Goal: Task Accomplishment & Management: Manage account settings

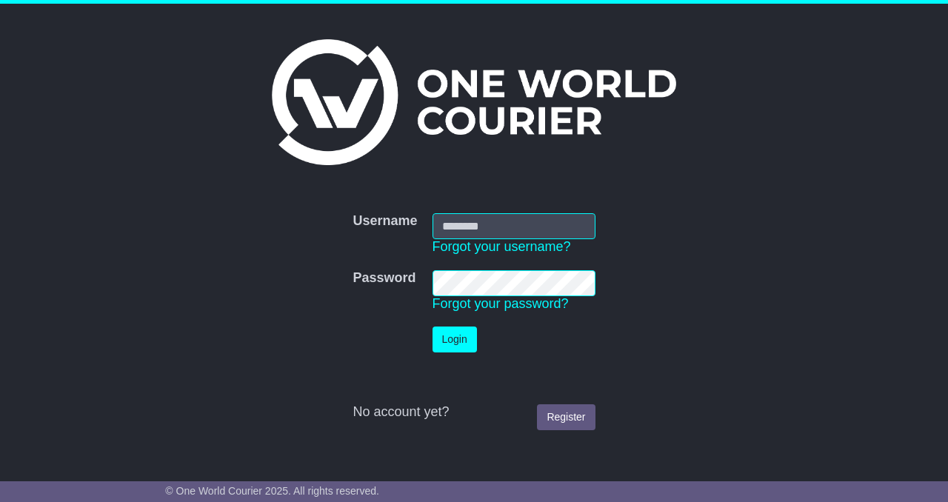
type input "**********"
click at [450, 341] on button "Login" at bounding box center [455, 340] width 44 height 26
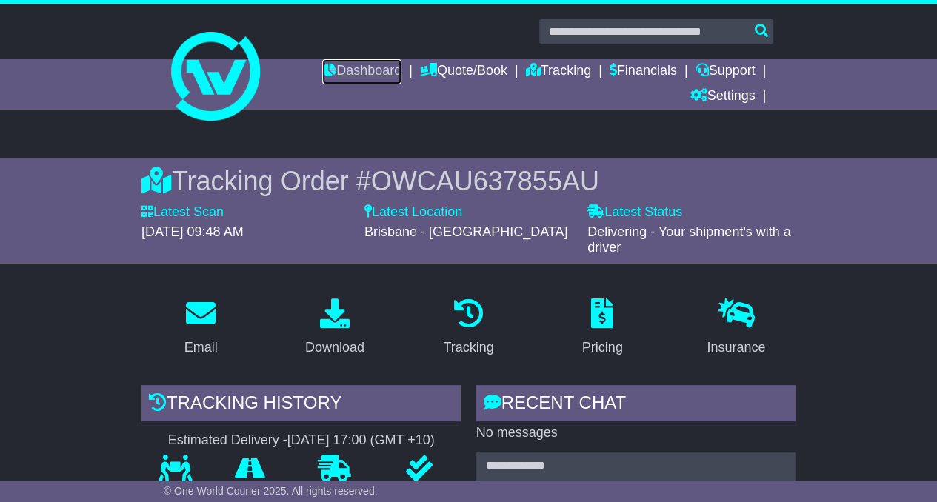
click at [339, 67] on link "Dashboard" at bounding box center [361, 71] width 79 height 25
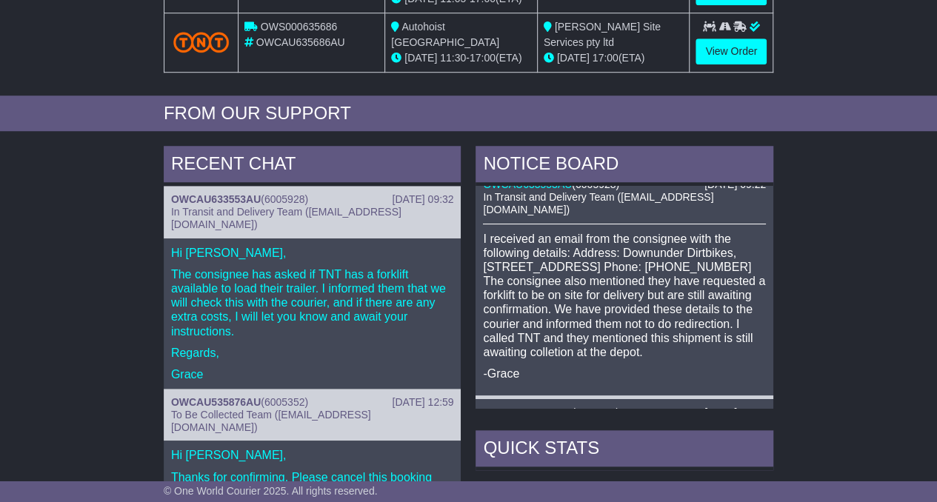
scroll to position [517, 0]
click at [213, 194] on link "OWCAU633553AU" at bounding box center [216, 200] width 90 height 12
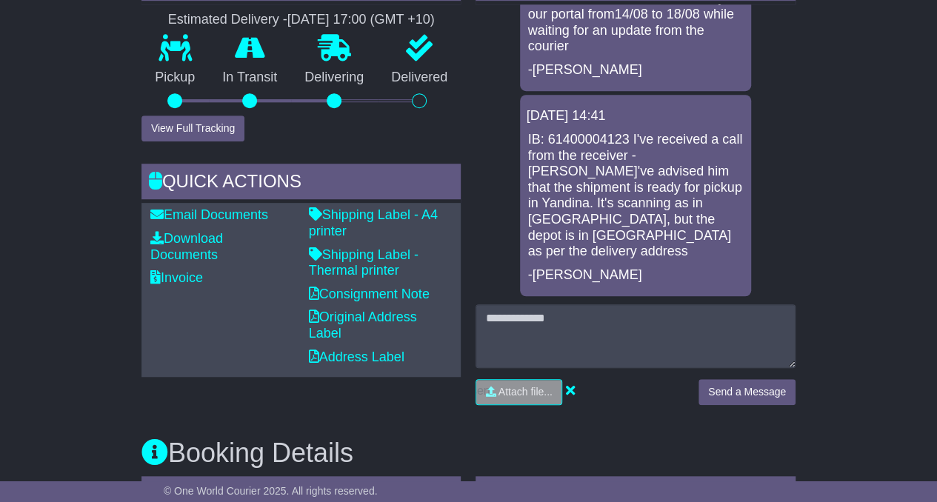
scroll to position [404, 0]
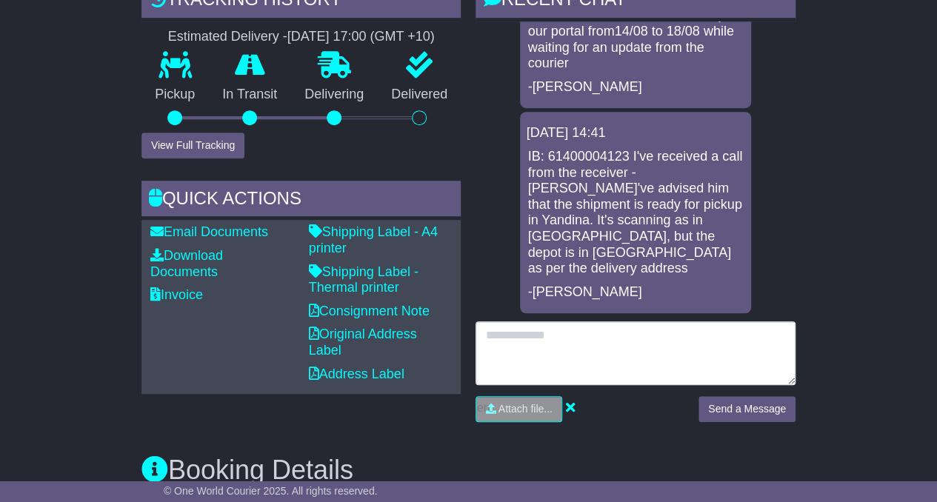
click at [593, 340] on textarea at bounding box center [635, 353] width 320 height 64
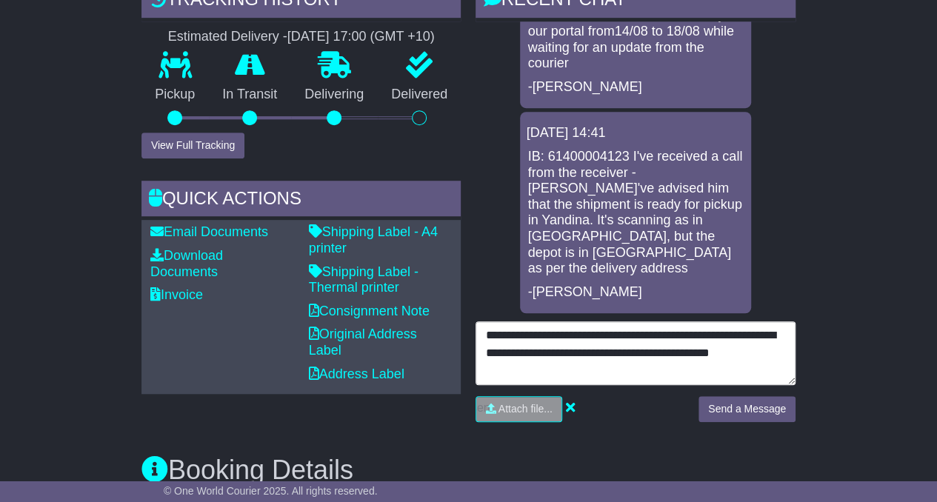
type textarea "**********"
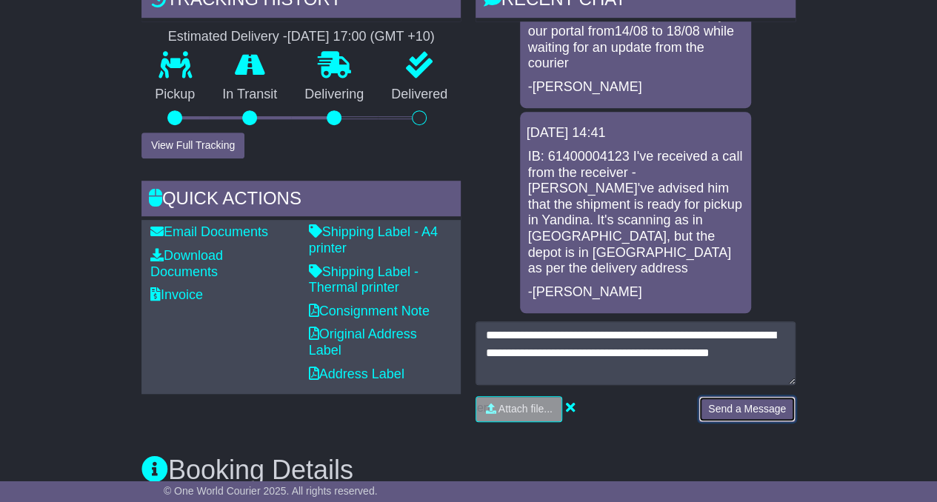
click at [730, 401] on button "Send a Message" at bounding box center [746, 409] width 97 height 26
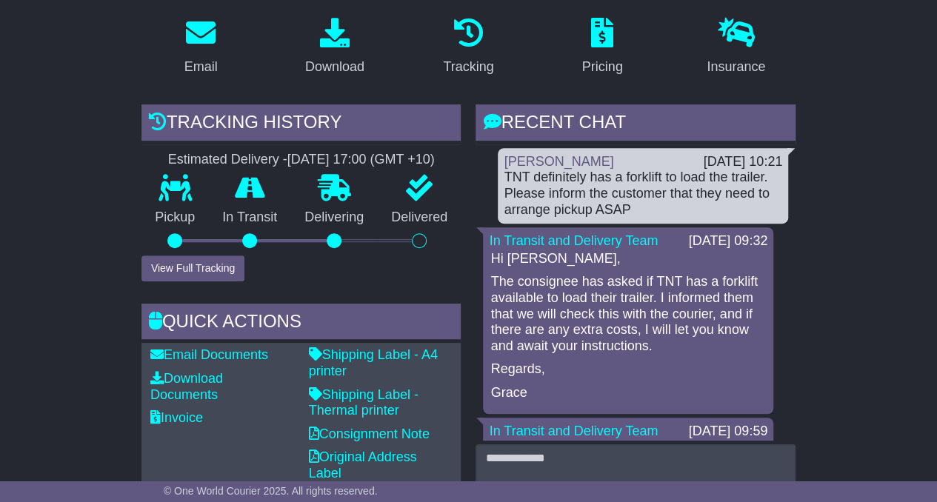
scroll to position [0, 0]
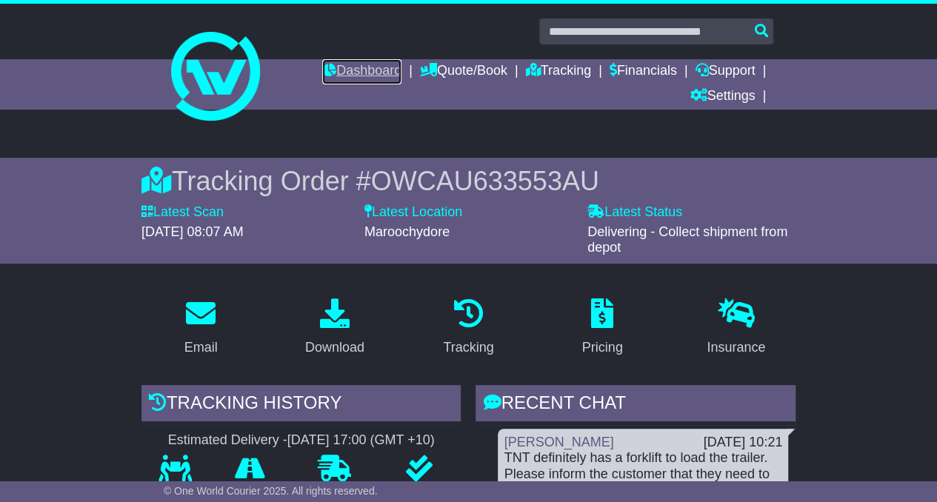
click at [344, 70] on link "Dashboard" at bounding box center [361, 71] width 79 height 25
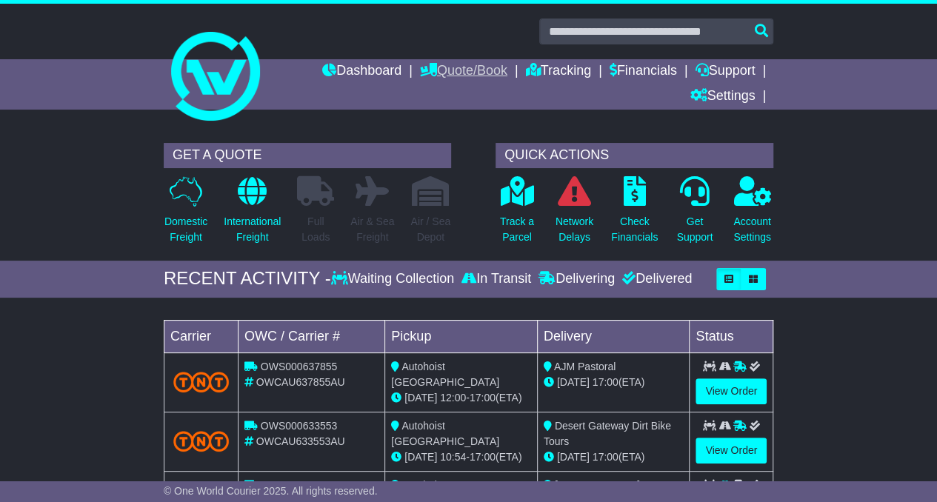
click at [474, 74] on link "Quote/Book" at bounding box center [463, 71] width 87 height 25
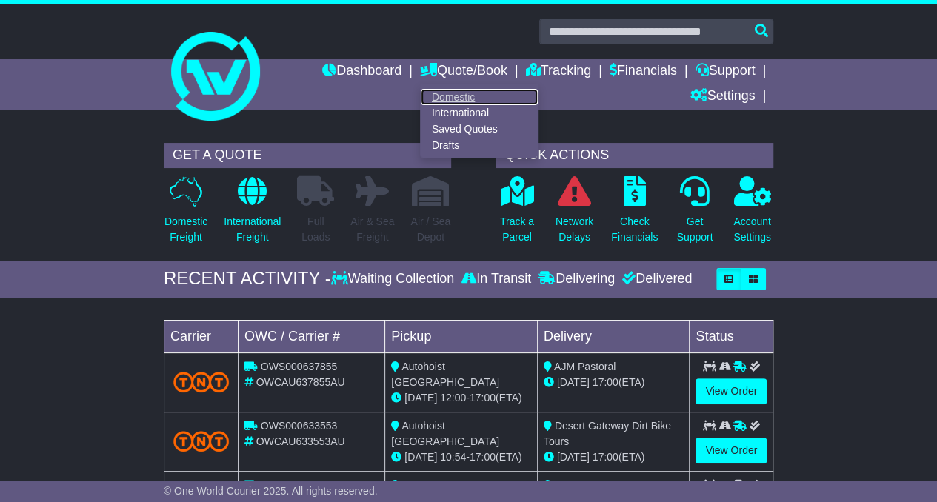
click at [440, 94] on link "Domestic" at bounding box center [479, 97] width 117 height 16
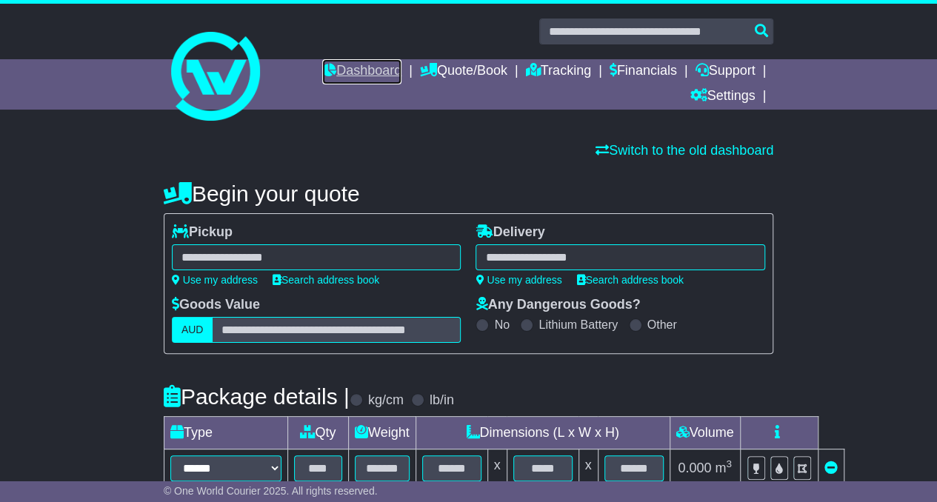
click at [356, 64] on link "Dashboard" at bounding box center [361, 71] width 79 height 25
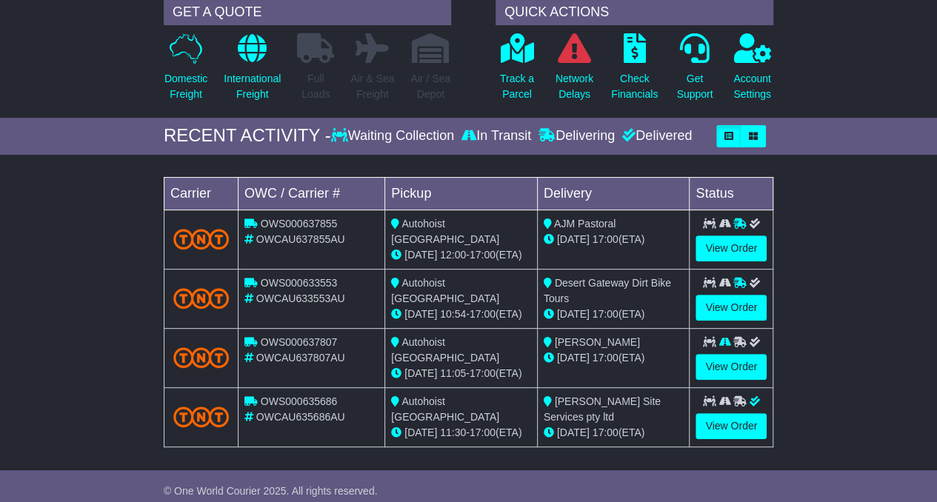
scroll to position [182, 0]
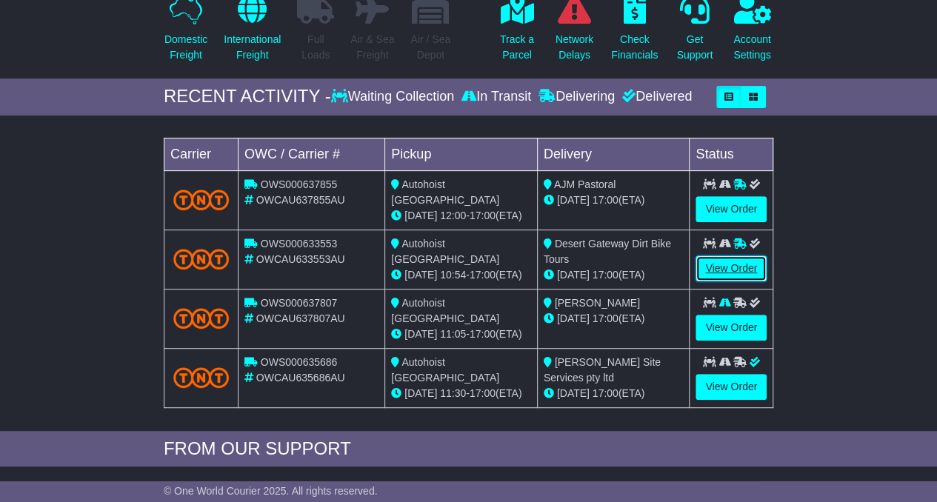
click at [740, 258] on link "View Order" at bounding box center [730, 269] width 71 height 26
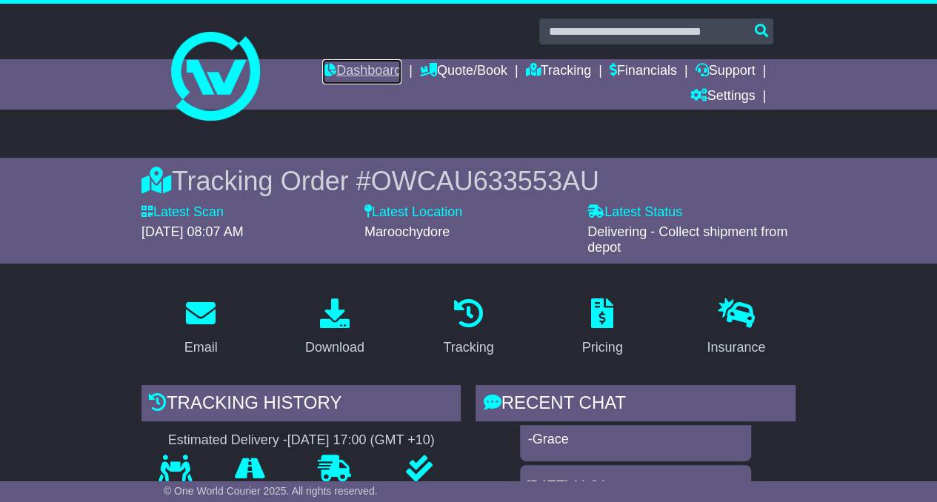
click at [347, 64] on link "Dashboard" at bounding box center [361, 71] width 79 height 25
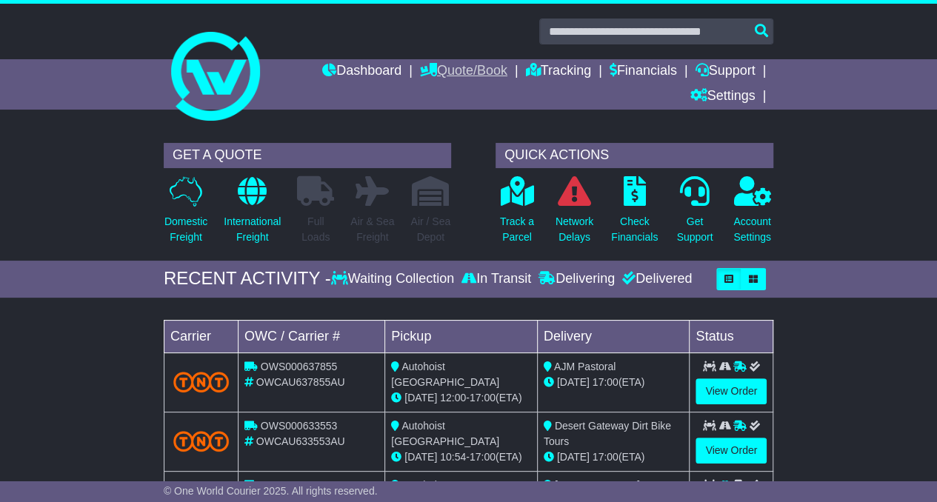
click at [430, 75] on link "Quote/Book" at bounding box center [463, 71] width 87 height 25
